Goal: Task Accomplishment & Management: Manage account settings

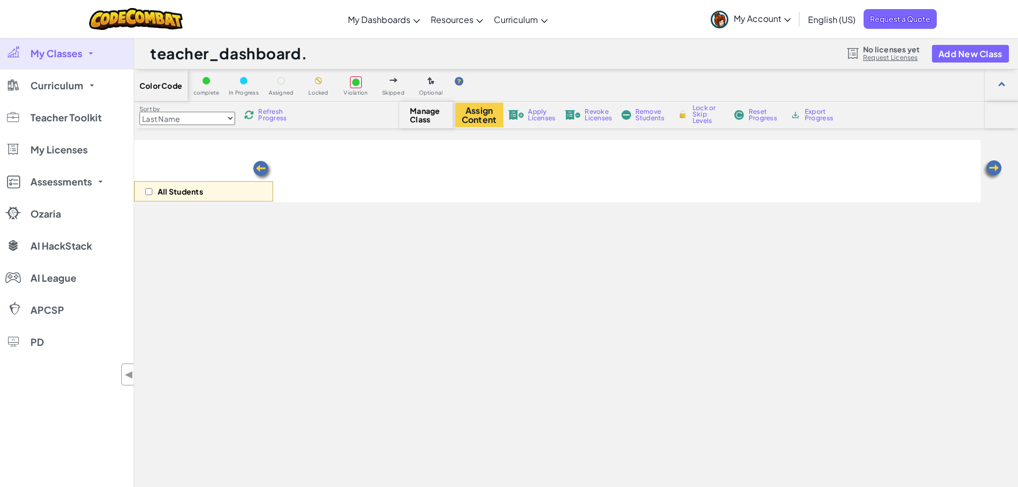
select select "560f1a9f22961295f9427742"
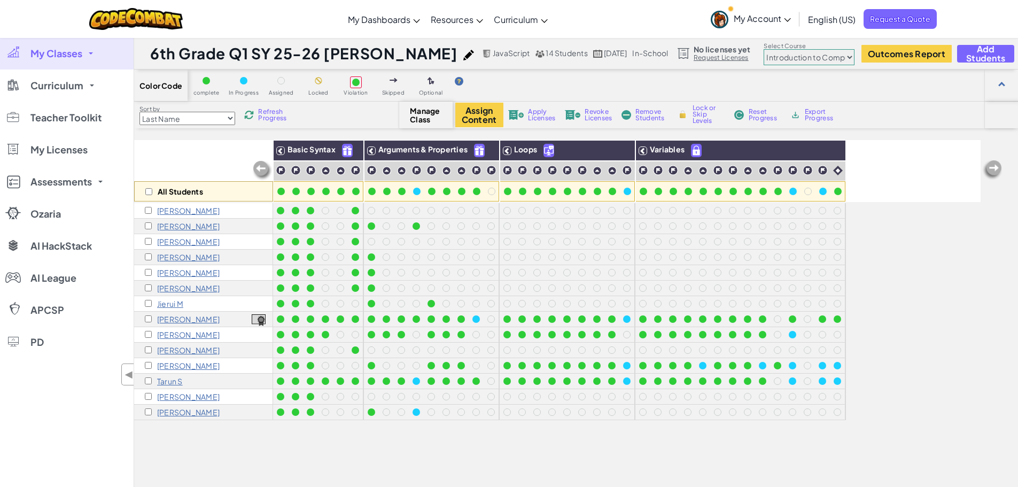
scroll to position [52, 0]
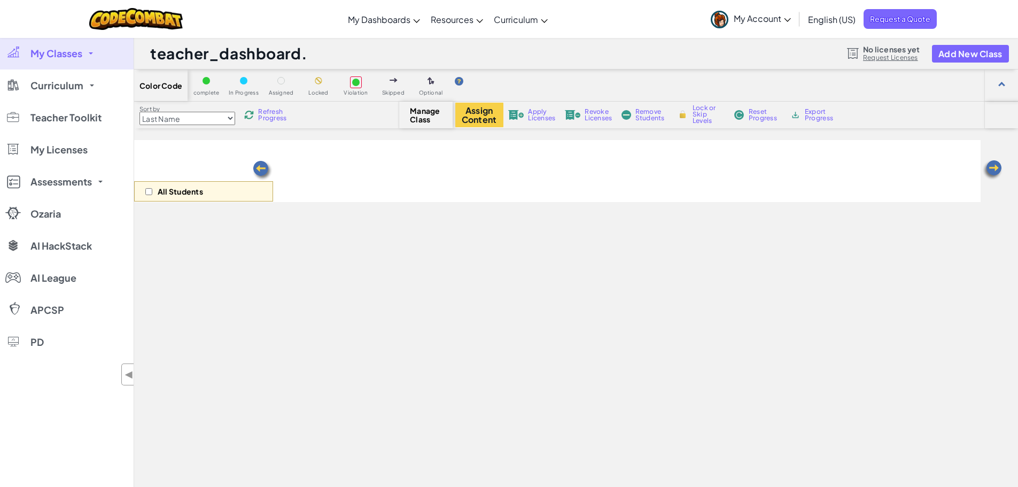
scroll to position [52, 0]
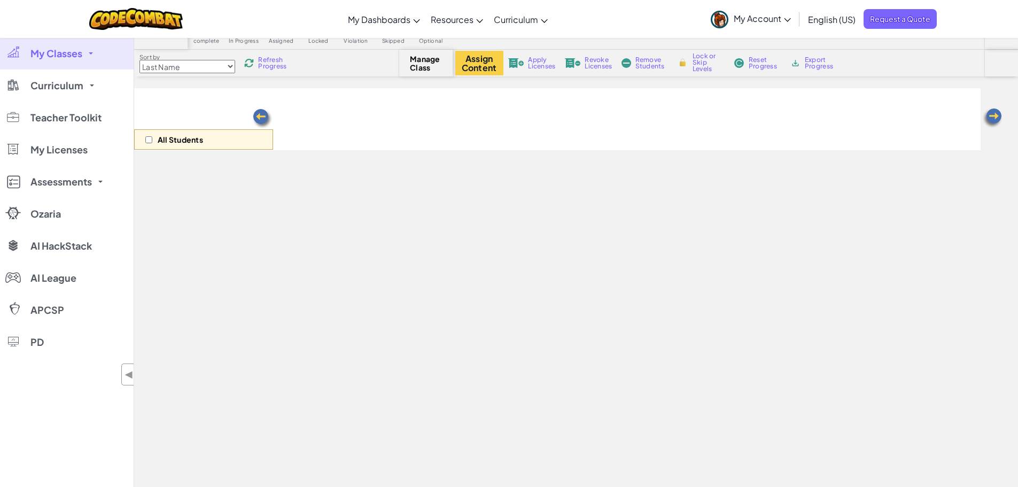
select select "560f1a9f22961295f9427742"
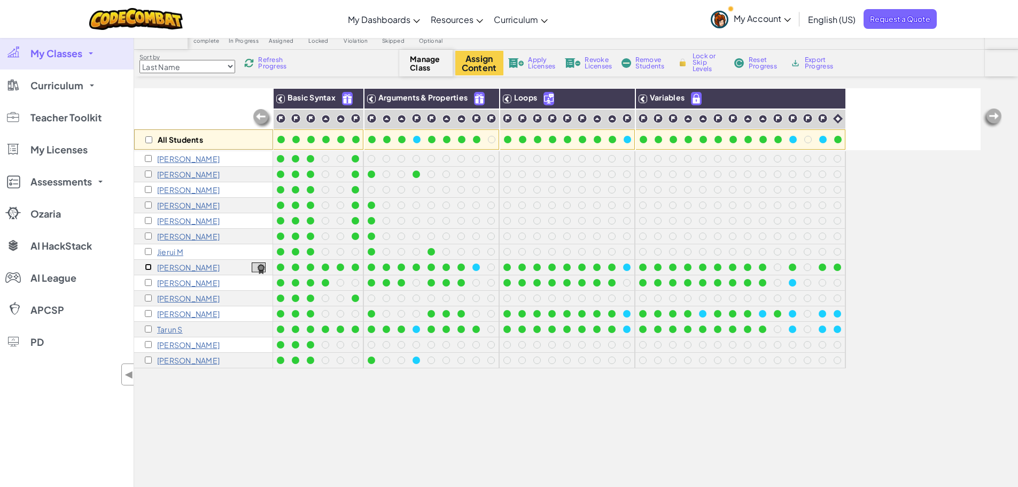
click at [146, 266] on input "checkbox" at bounding box center [148, 266] width 7 height 7
checkbox input "true"
click at [147, 283] on input "checkbox" at bounding box center [148, 282] width 7 height 7
checkbox input "true"
click at [148, 331] on input "checkbox" at bounding box center [148, 328] width 7 height 7
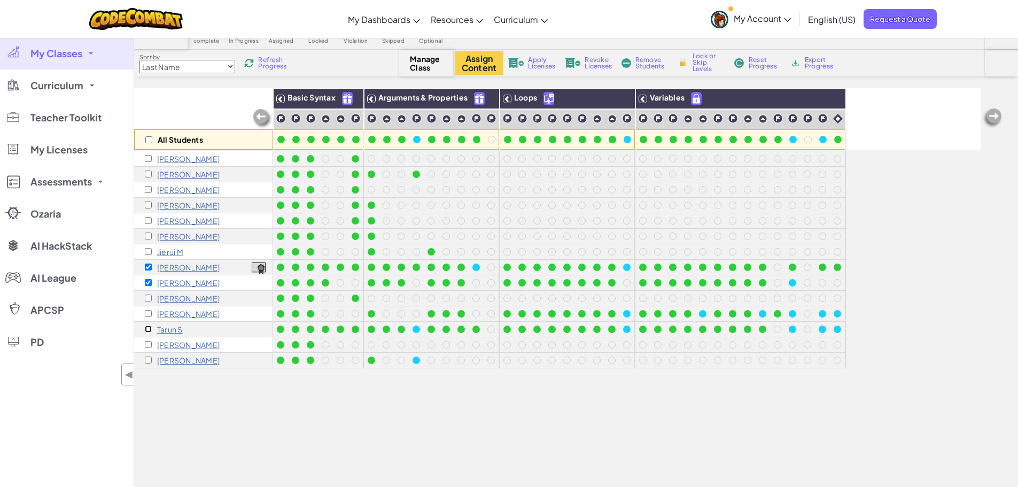
checkbox input "true"
click at [652, 58] on span "Remove Students" at bounding box center [651, 63] width 32 height 13
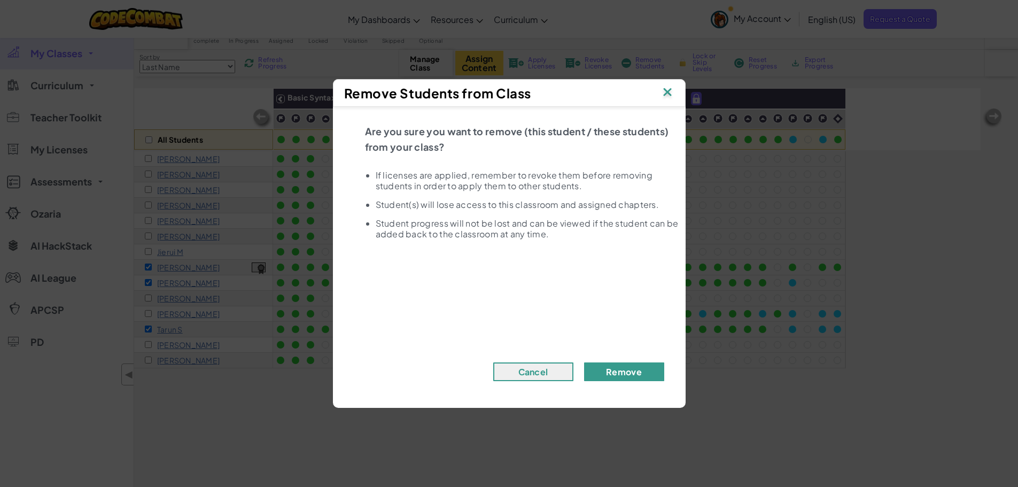
click at [632, 370] on button "Remove" at bounding box center [624, 371] width 80 height 19
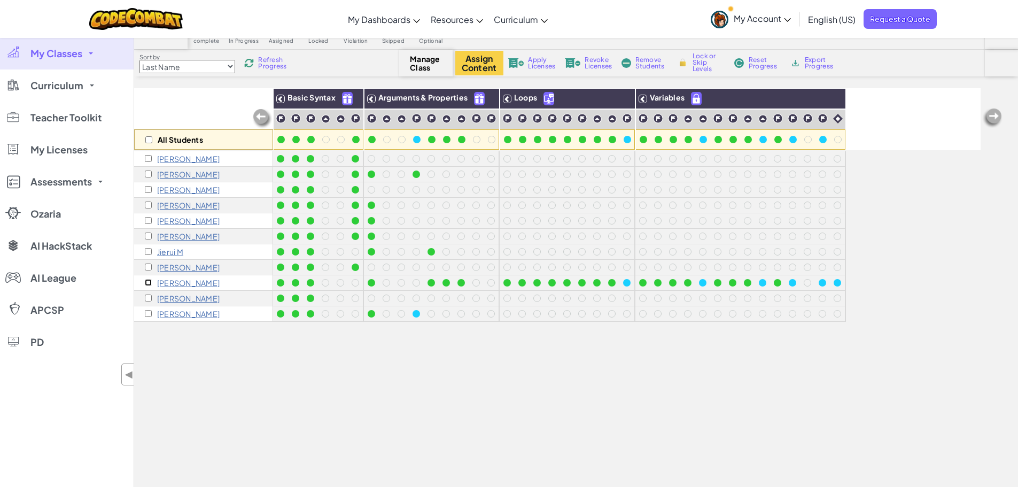
click at [150, 282] on input "checkbox" at bounding box center [148, 282] width 7 height 7
checkbox input "true"
click at [648, 59] on span "Remove Students" at bounding box center [651, 63] width 32 height 13
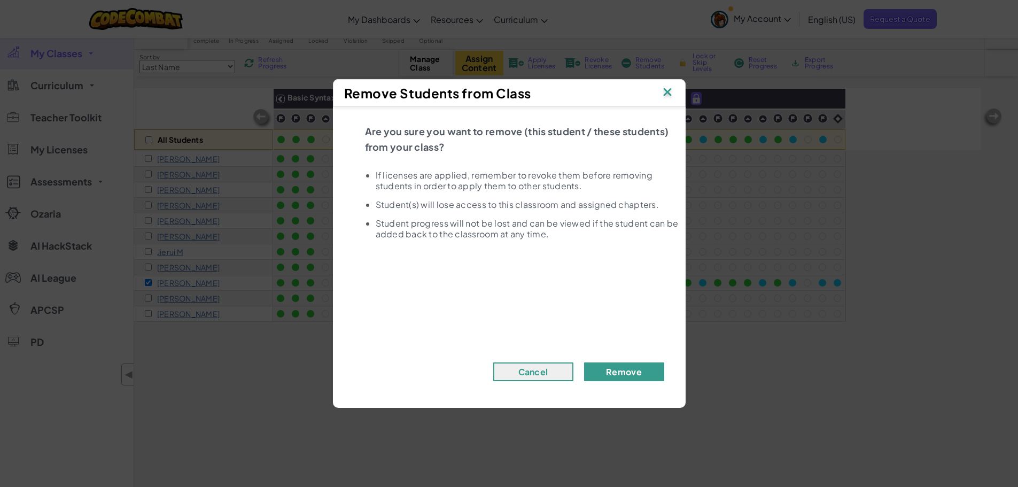
click at [642, 371] on button "Remove" at bounding box center [624, 371] width 80 height 19
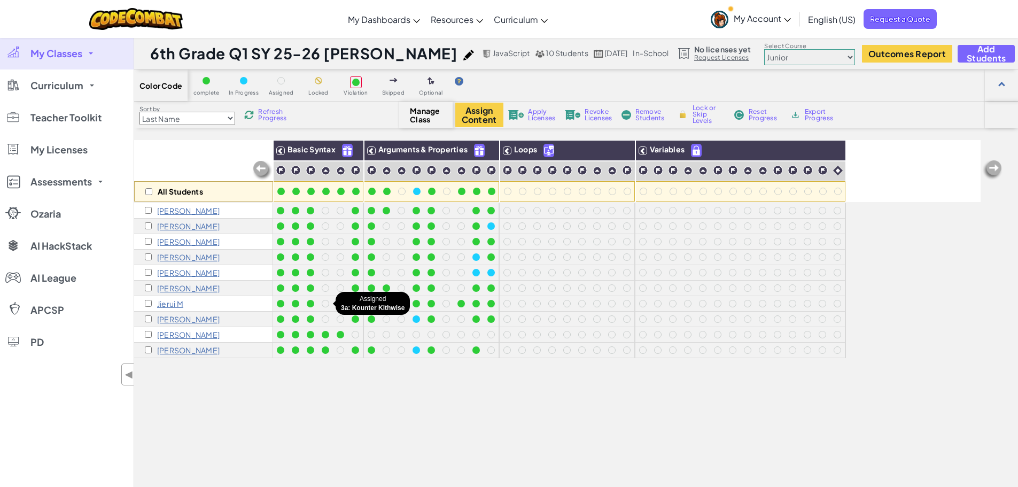
scroll to position [51, 0]
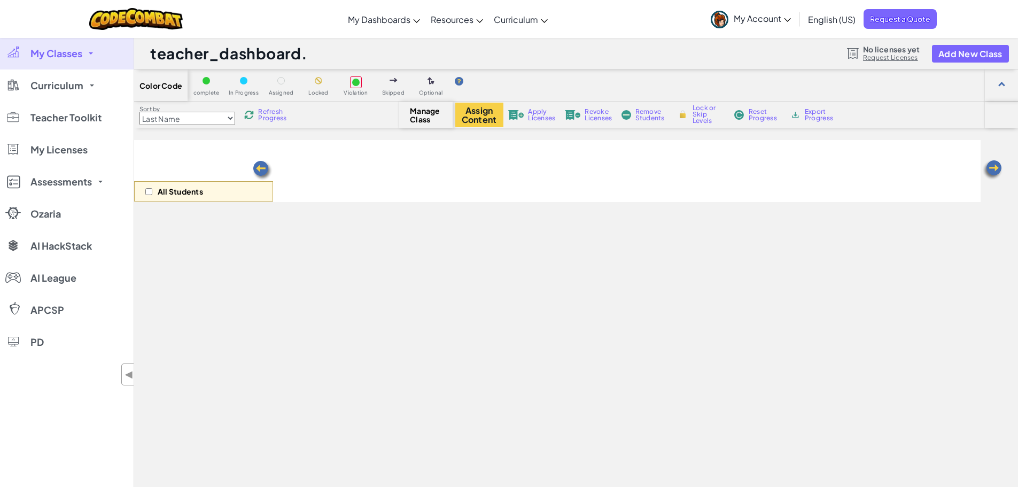
scroll to position [51, 0]
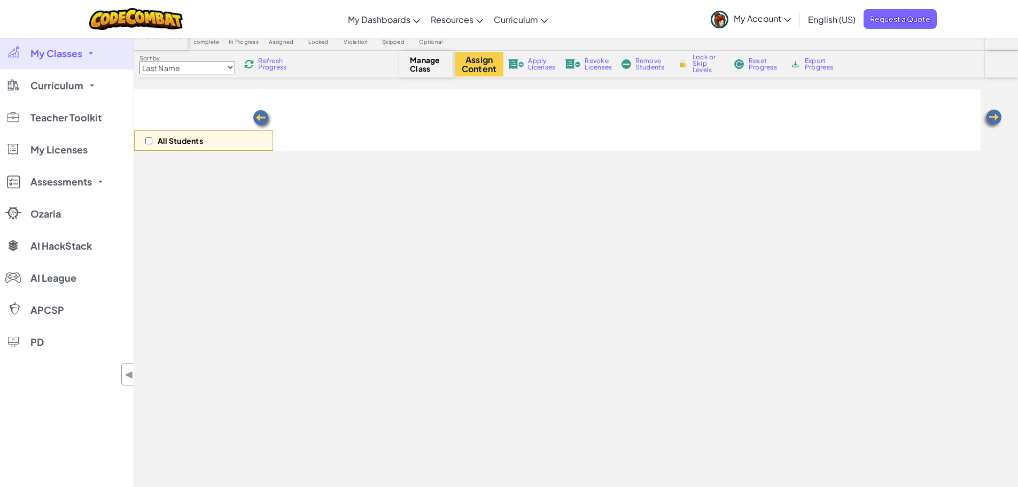
select select "560f1a9f22961295f9427742"
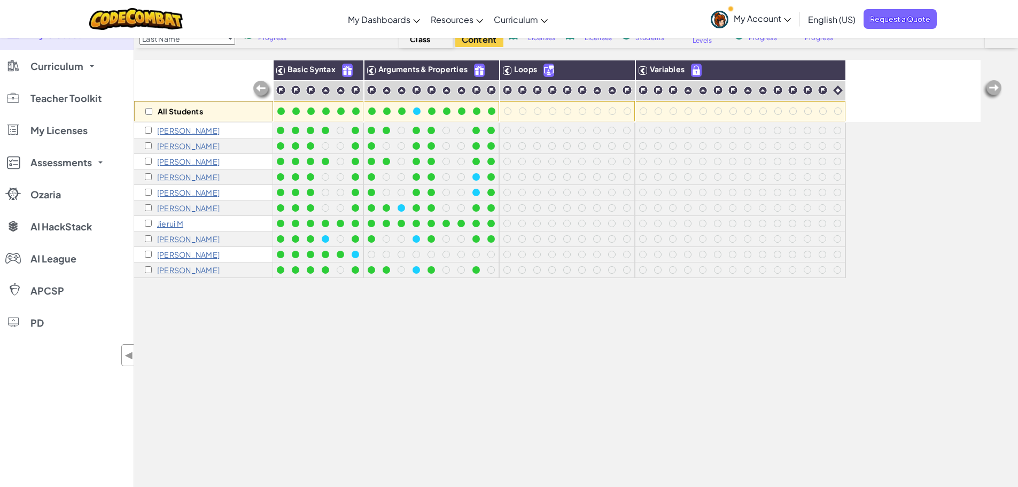
scroll to position [104, 0]
